Goal: Task Accomplishment & Management: Use online tool/utility

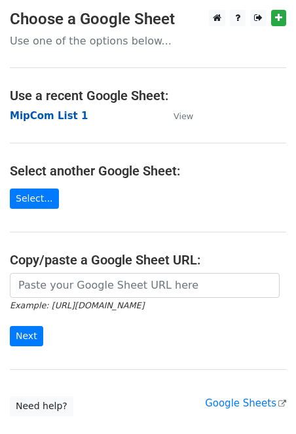
click at [66, 113] on strong "MipCom List 1" at bounding box center [49, 116] width 78 height 12
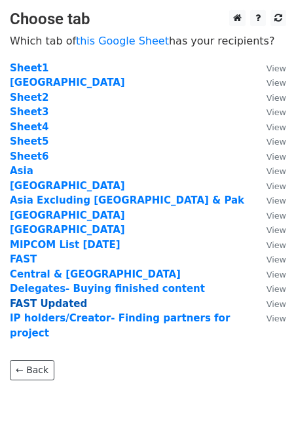
click at [49, 303] on strong "FAST Updated" at bounding box center [48, 304] width 77 height 12
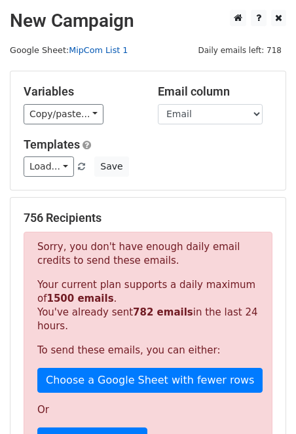
click at [104, 48] on link "MipCom List 1" at bounding box center [98, 50] width 59 height 10
